Goal: Check status: Check status

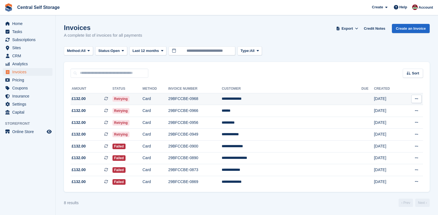
click at [275, 99] on td "**********" at bounding box center [292, 99] width 140 height 12
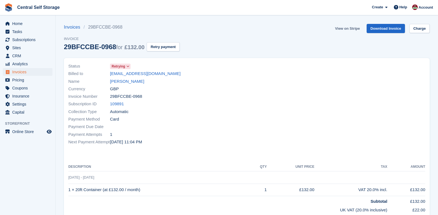
click at [340, 29] on link "View on Stripe" at bounding box center [347, 28] width 29 height 9
click at [19, 22] on span "Home" at bounding box center [28, 24] width 33 height 8
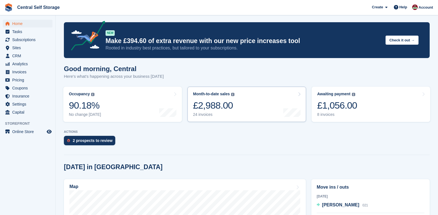
scroll to position [139, 0]
